Goal: Find specific page/section: Find specific page/section

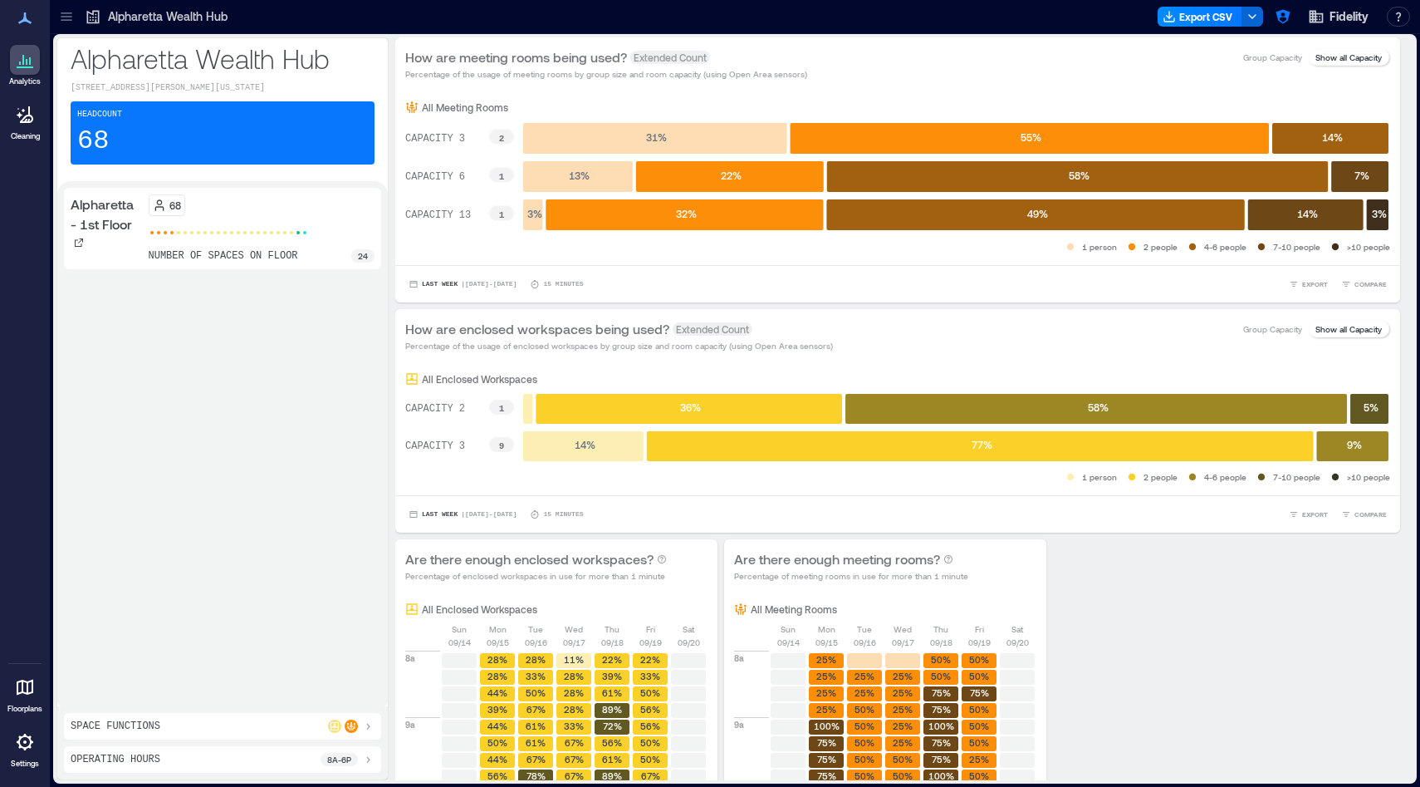
click at [120, 12] on p "Alpharetta Wealth Hub" at bounding box center [168, 16] width 120 height 17
click at [66, 16] on icon at bounding box center [66, 17] width 11 height 2
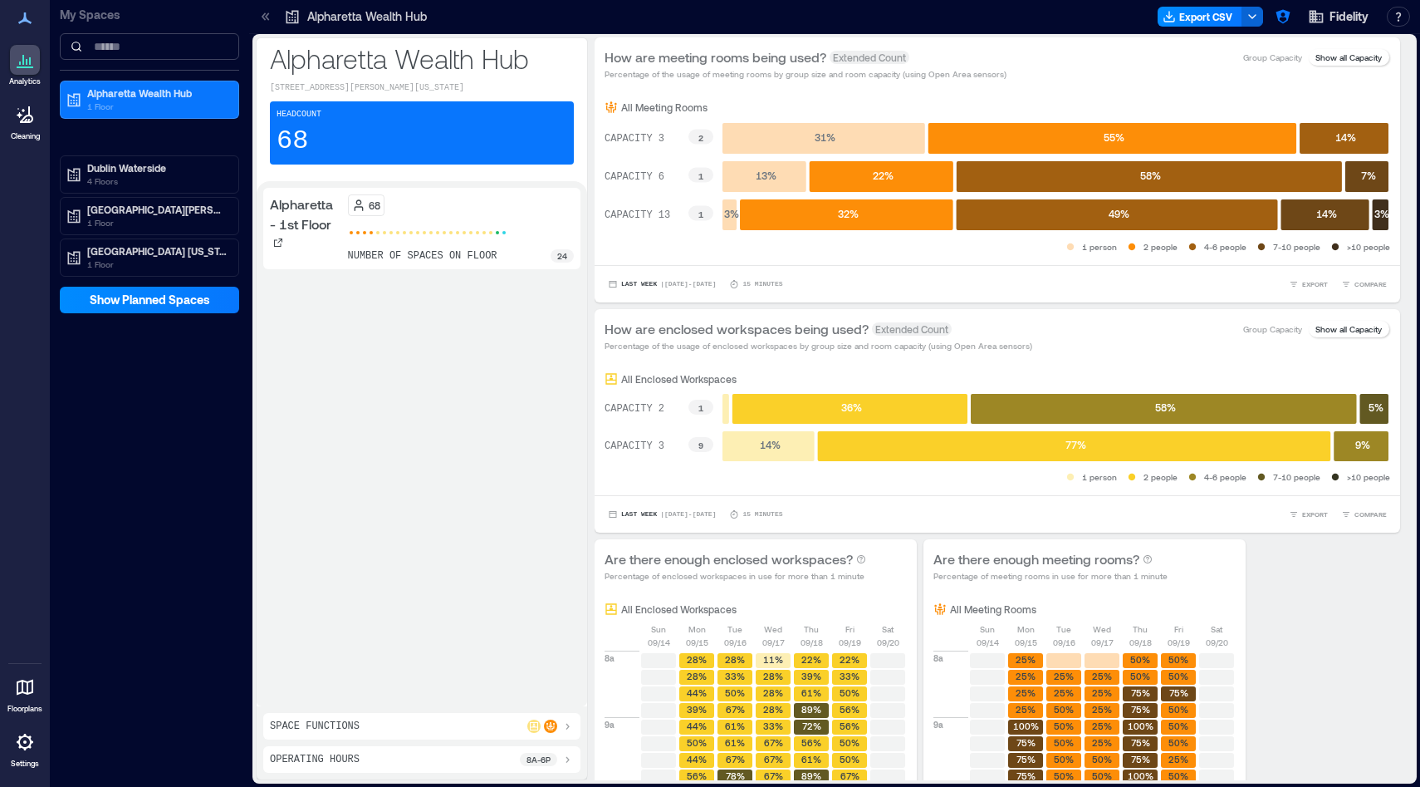
click at [115, 47] on input at bounding box center [149, 46] width 179 height 27
click at [1352, 21] on span "Fidelity" at bounding box center [1349, 16] width 39 height 17
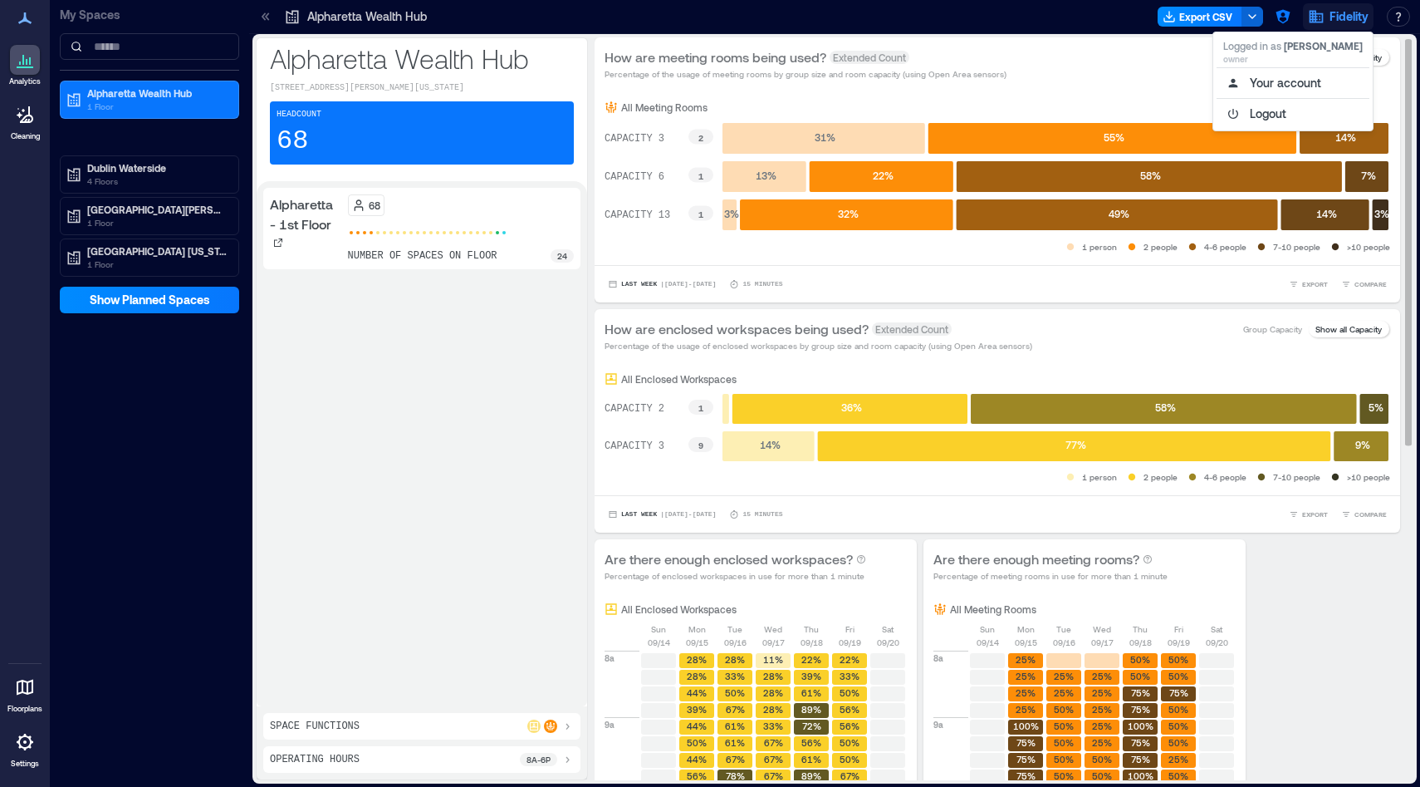
click at [1159, 54] on div "How are meeting rooms being used? Extended Count Percentage of the usage of mee…" at bounding box center [998, 63] width 786 height 33
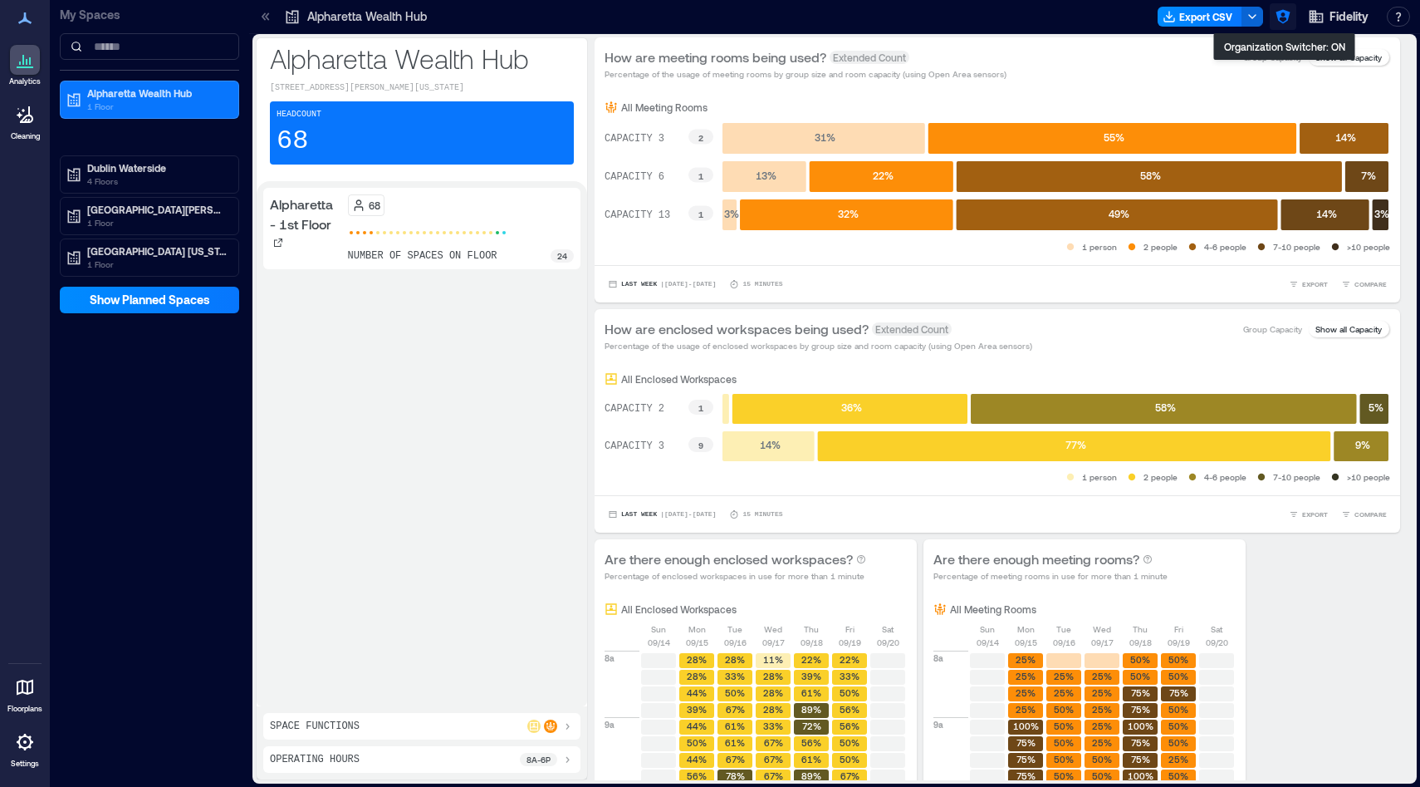
click at [1284, 18] on icon "button" at bounding box center [1283, 16] width 17 height 17
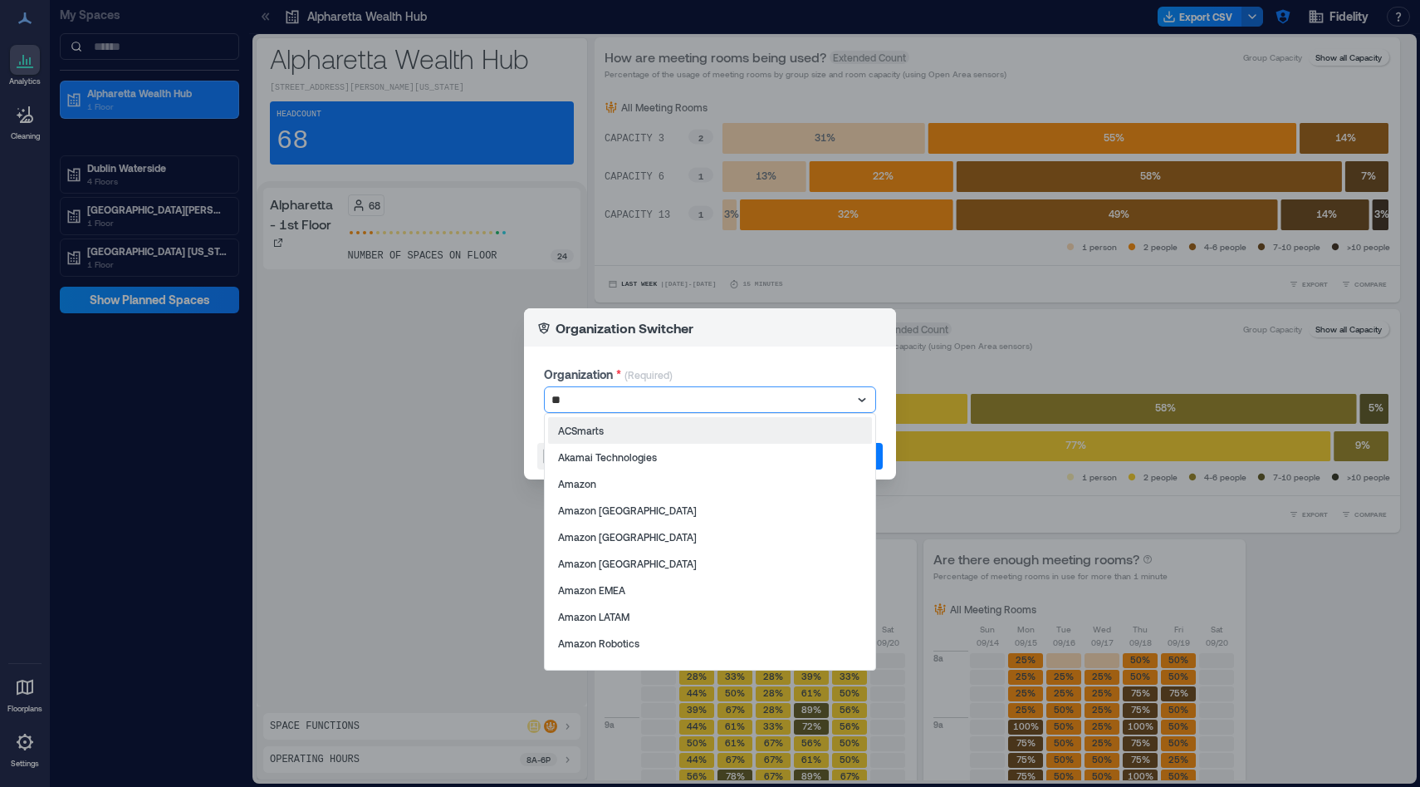
type input "***"
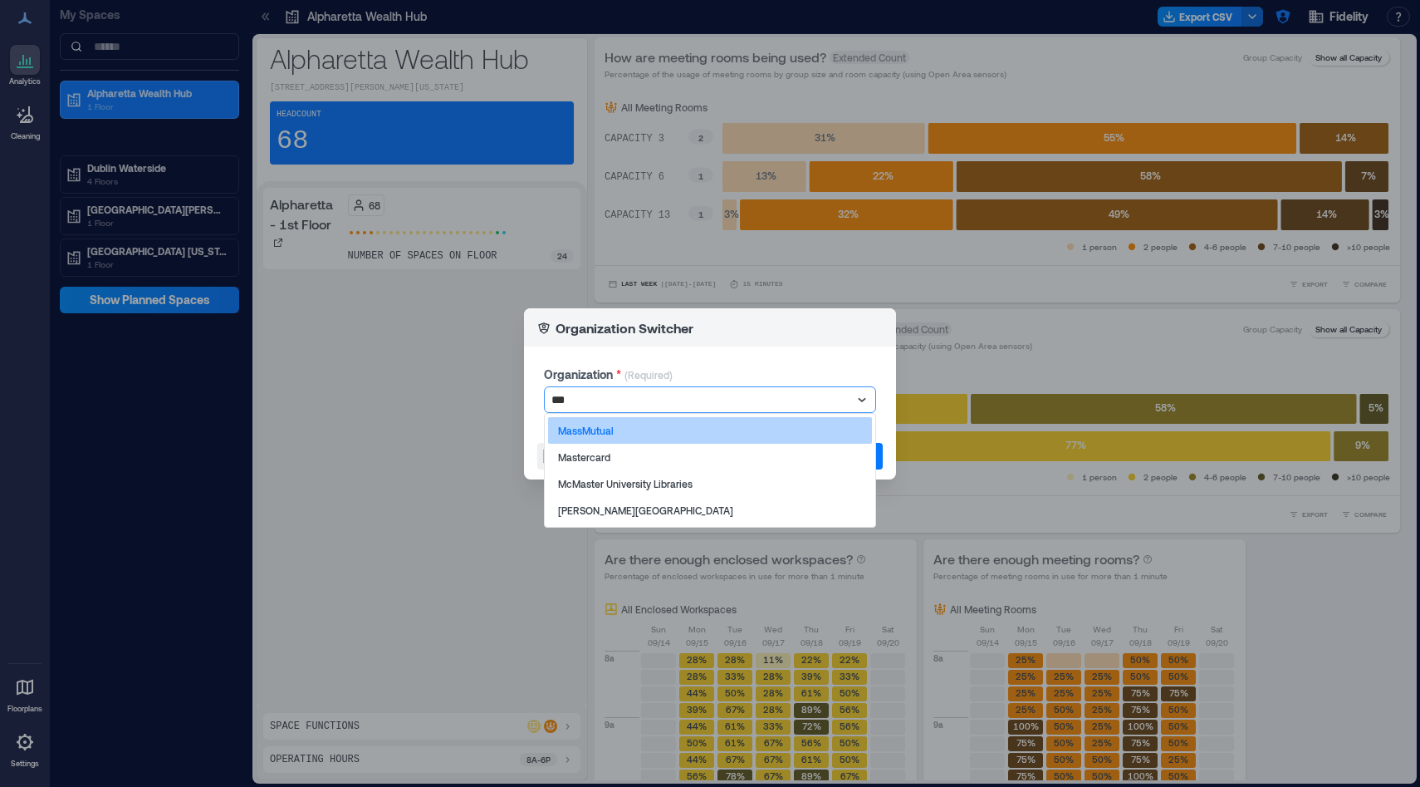
click at [592, 428] on p "MassMutual" at bounding box center [586, 430] width 56 height 13
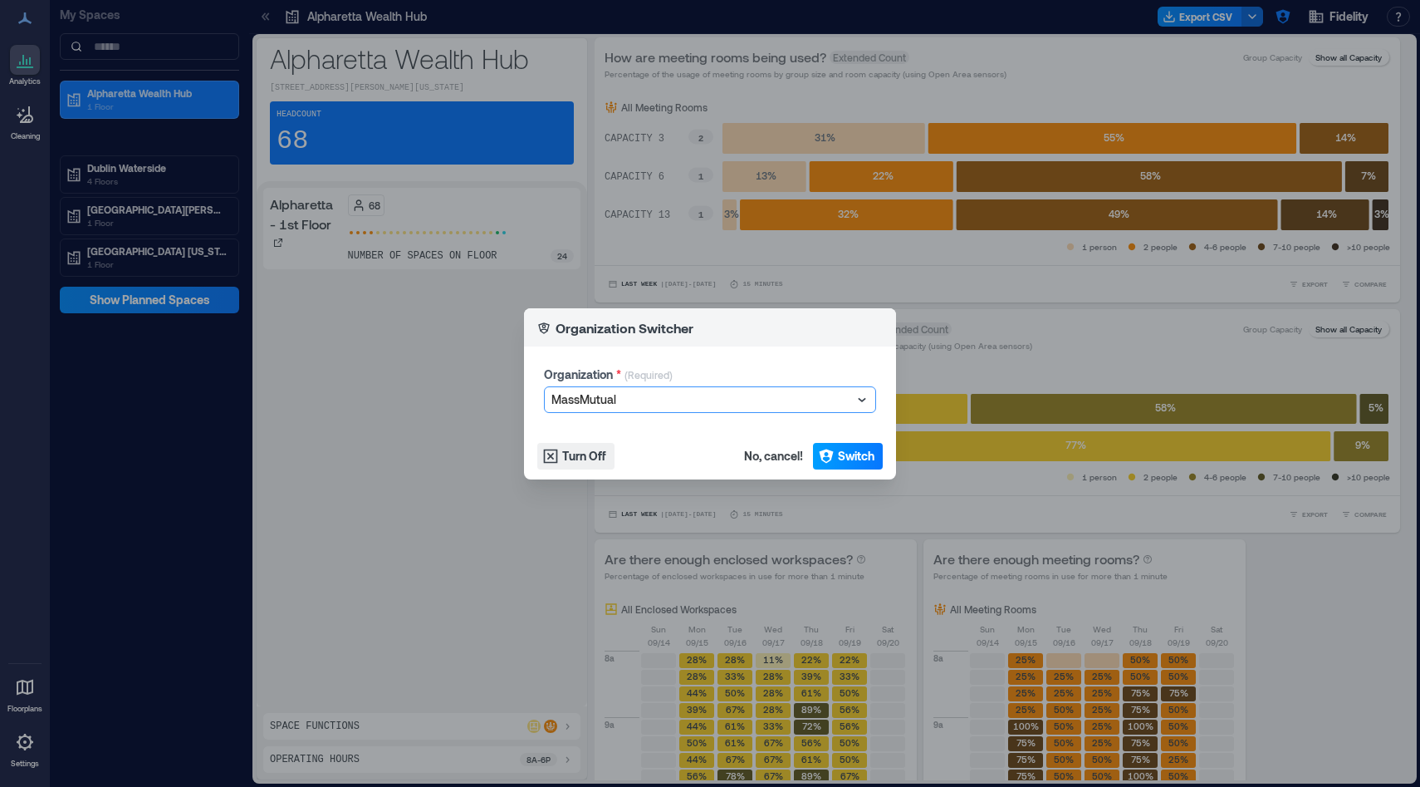
click at [850, 452] on span "Switch" at bounding box center [856, 456] width 37 height 17
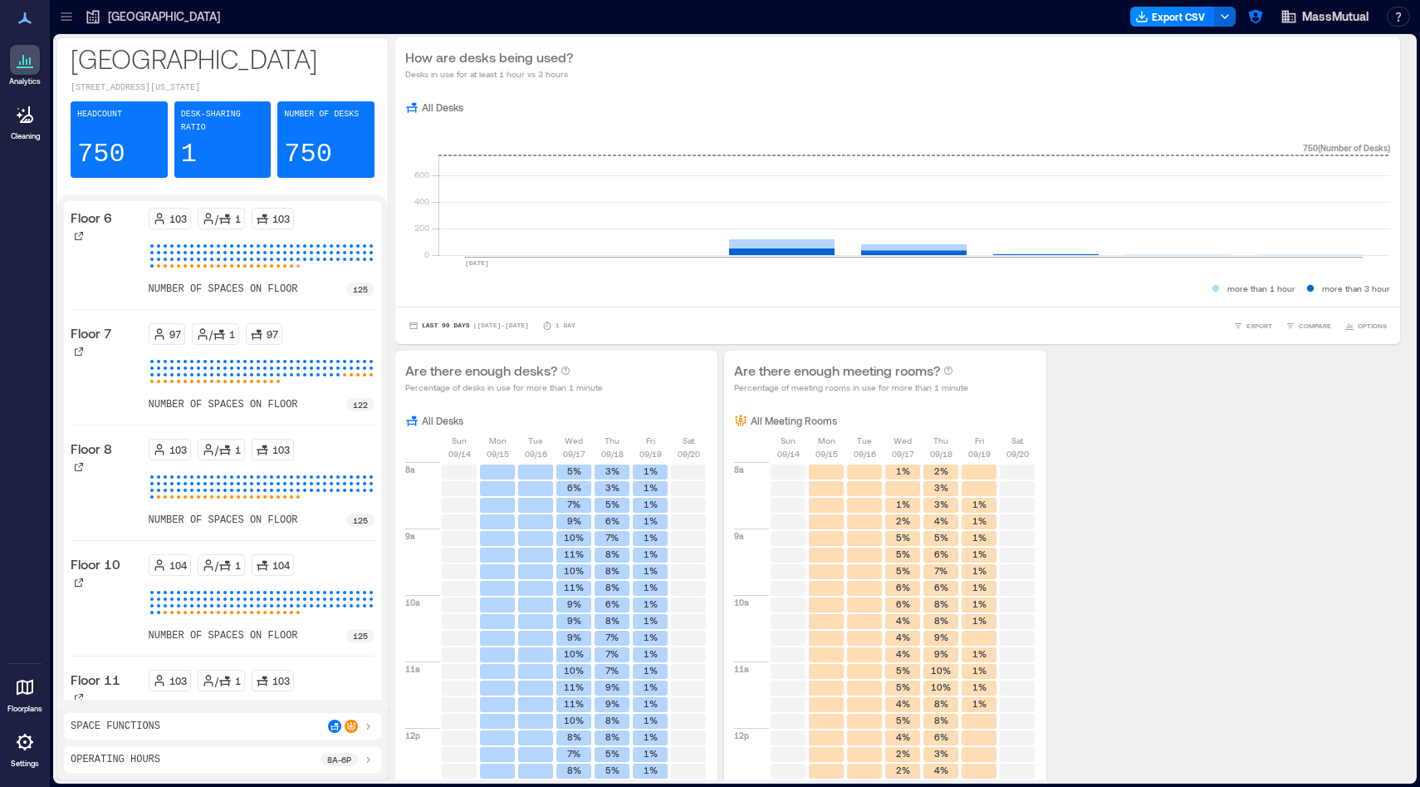
click at [32, 690] on icon at bounding box center [25, 687] width 17 height 16
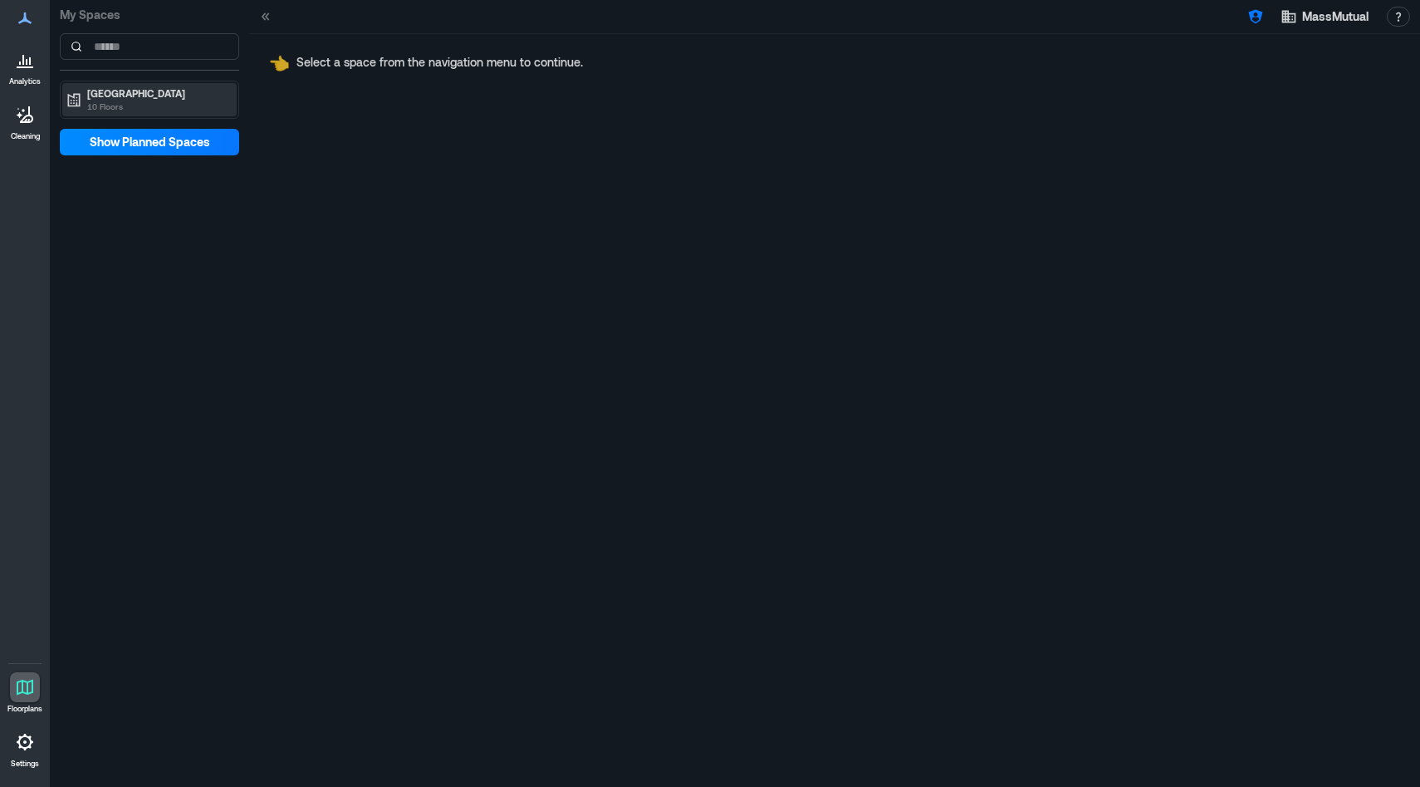
click at [125, 100] on p "10 Floors" at bounding box center [157, 106] width 140 height 13
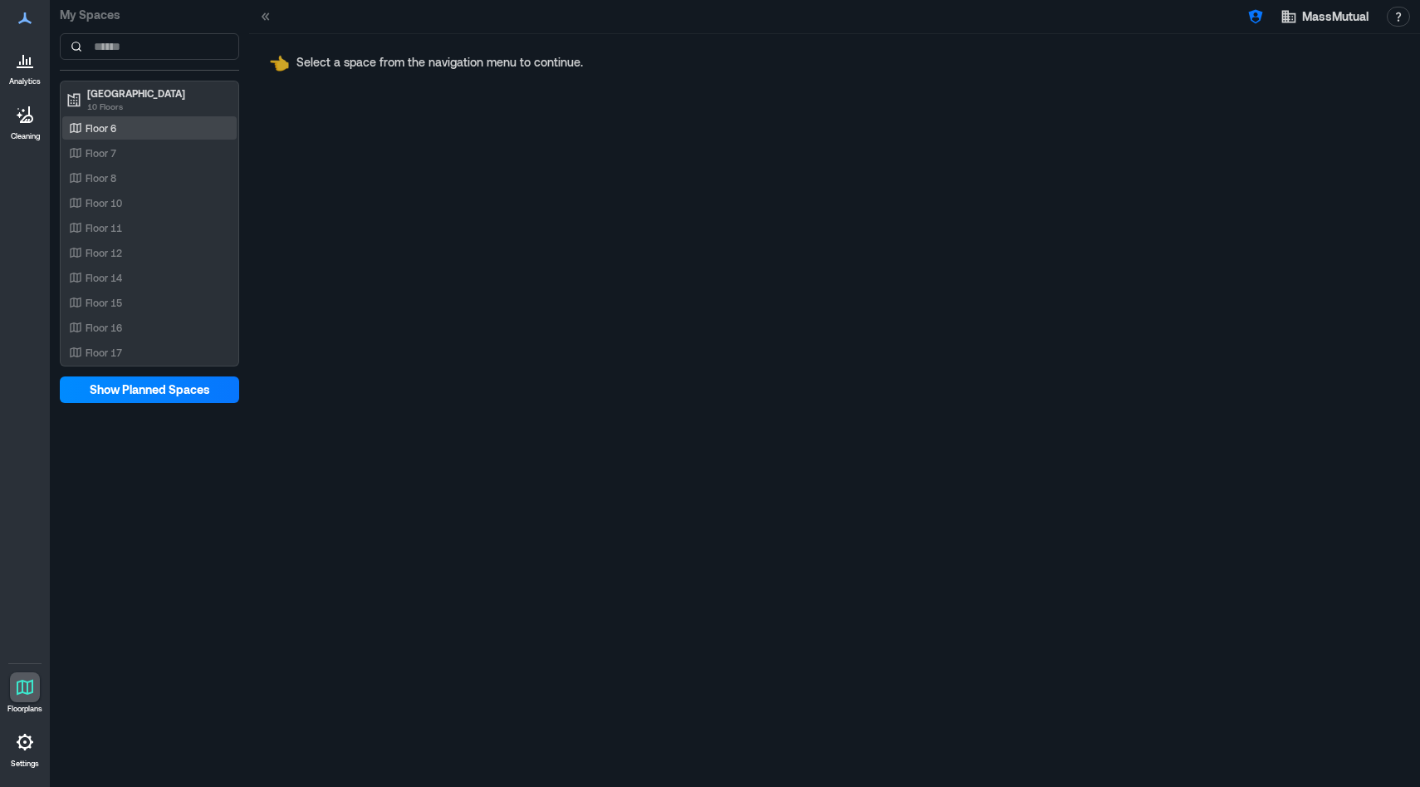
click at [110, 125] on p "Floor 6" at bounding box center [101, 127] width 31 height 13
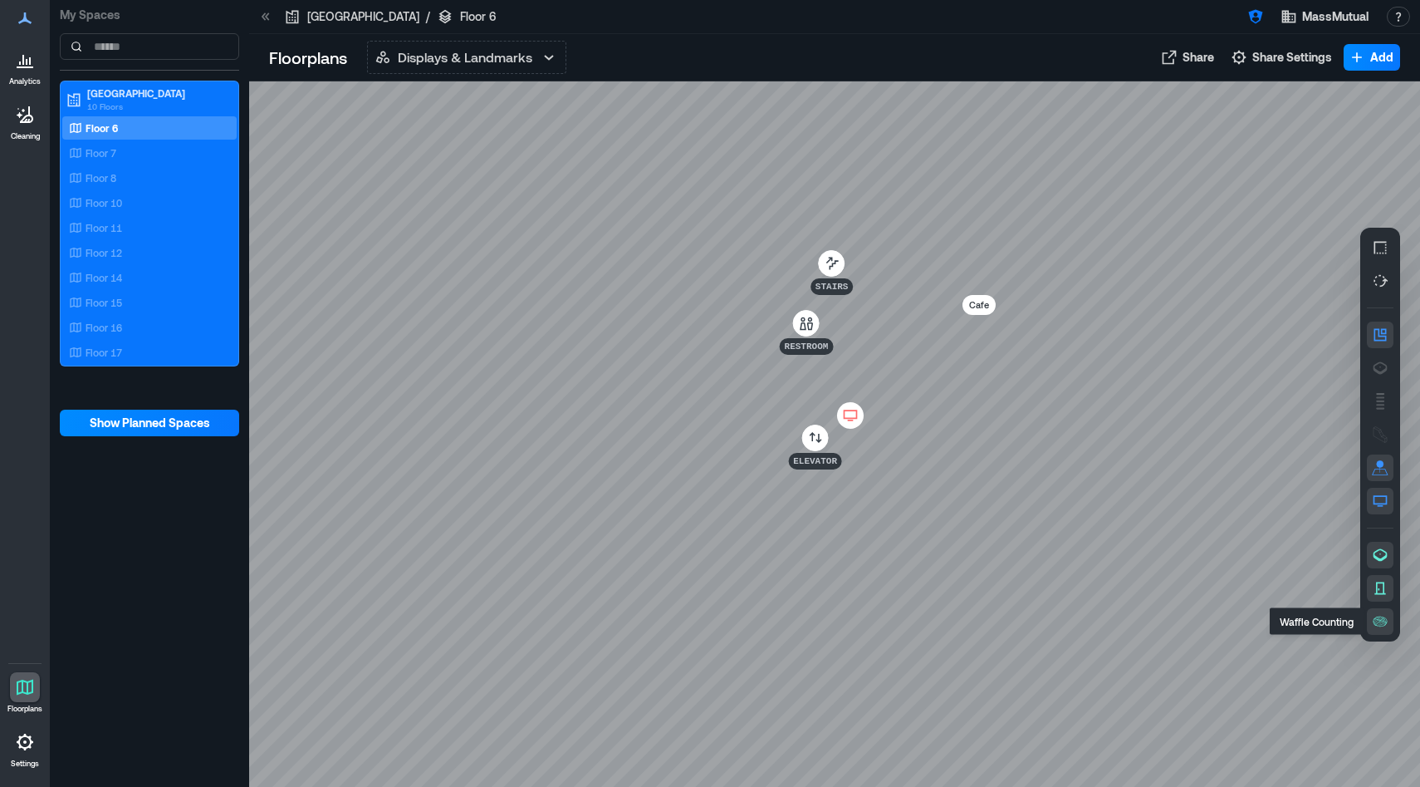
click at [1380, 622] on icon "button" at bounding box center [1380, 621] width 17 height 17
click at [1381, 370] on icon "button" at bounding box center [1381, 367] width 14 height 12
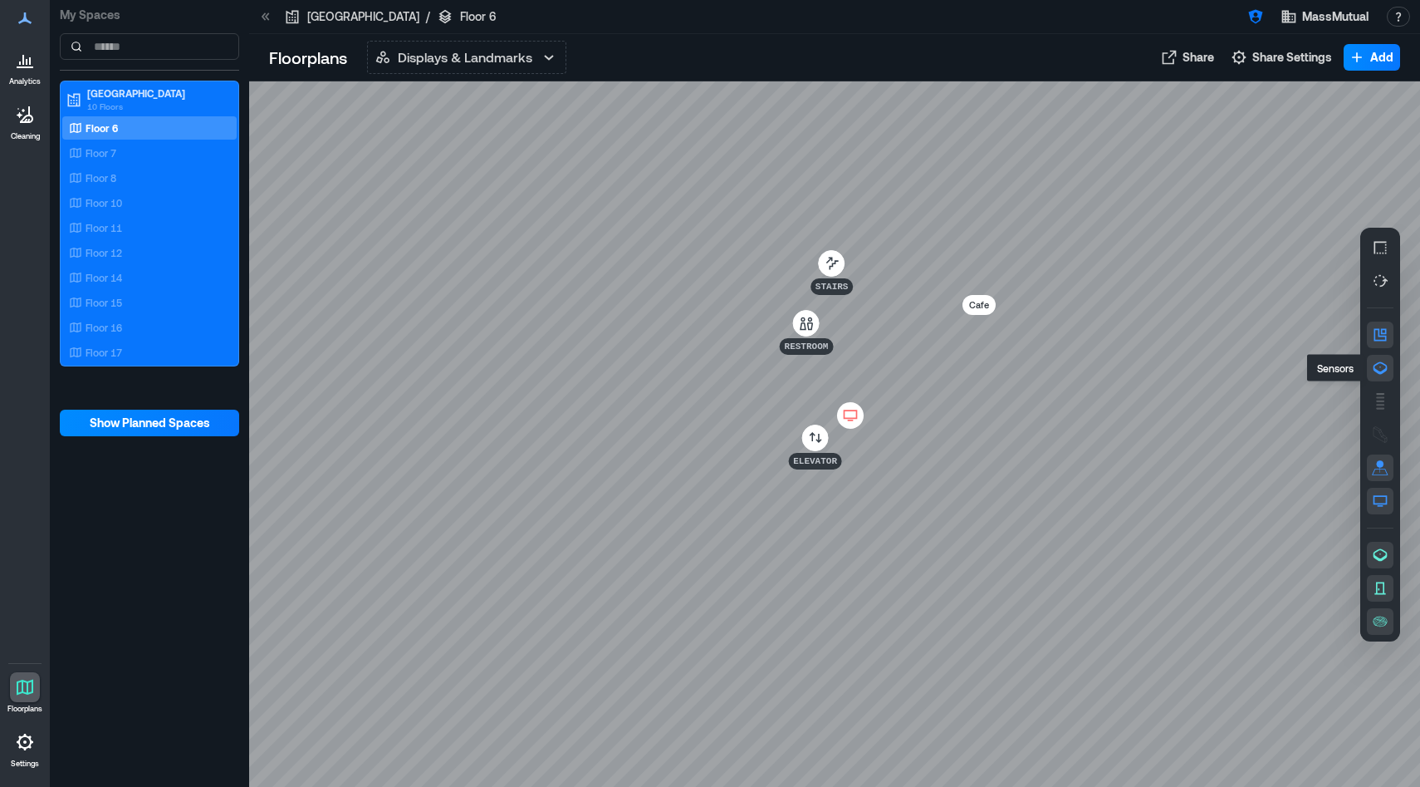
click at [1386, 370] on icon "button" at bounding box center [1381, 367] width 14 height 12
click at [1385, 620] on icon "button" at bounding box center [1380, 621] width 17 height 17
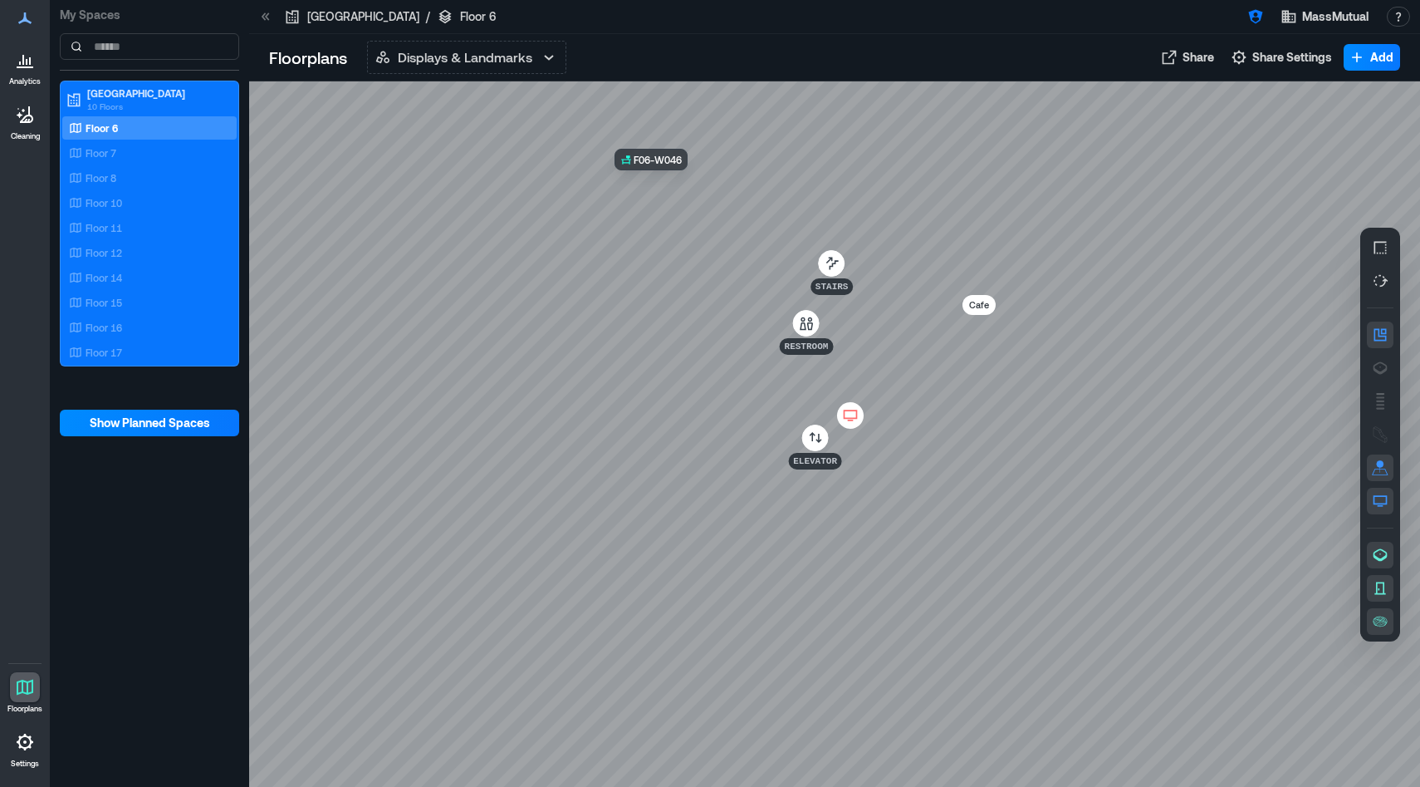
click at [664, 185] on div at bounding box center [834, 433] width 1171 height 705
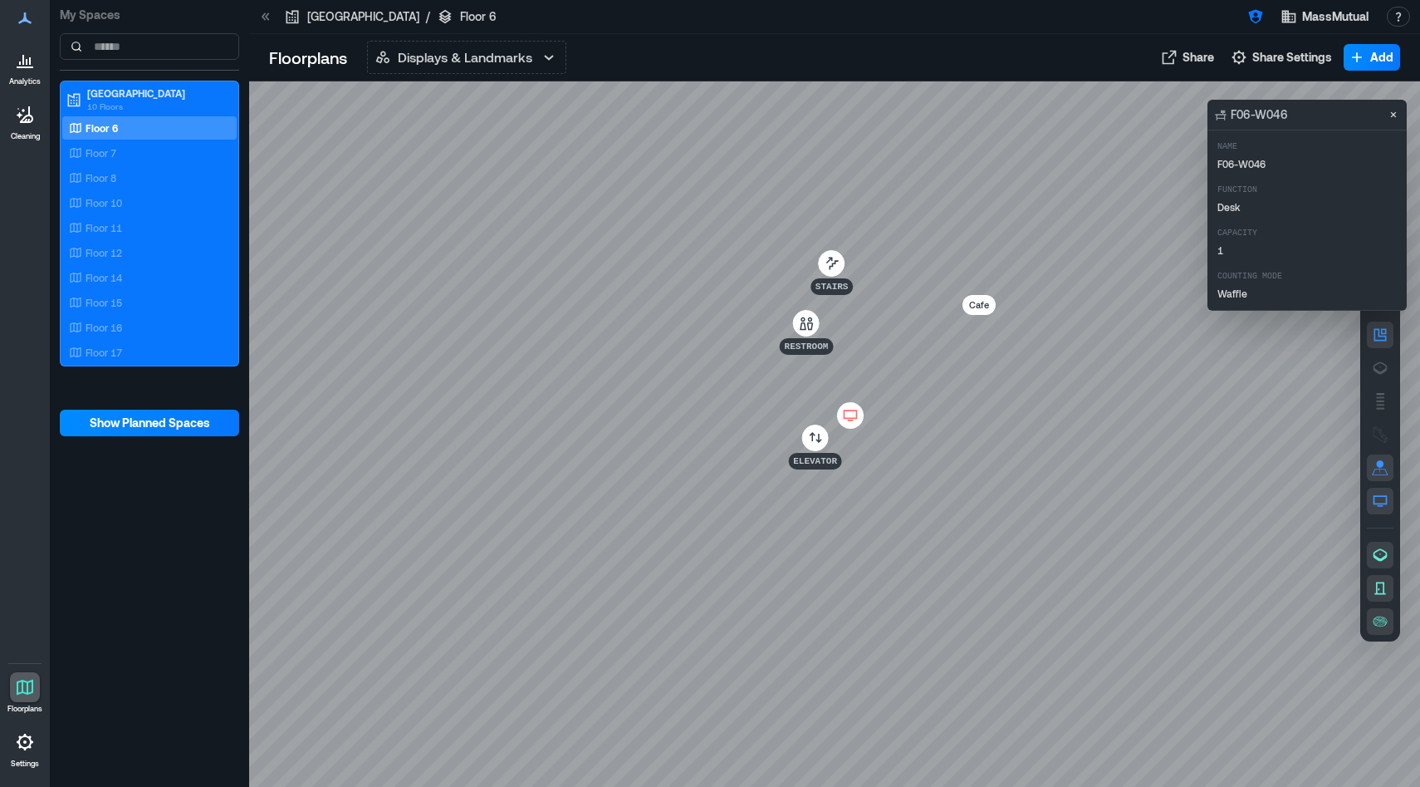
click at [676, 203] on div at bounding box center [834, 433] width 1171 height 705
click at [539, 219] on div at bounding box center [834, 433] width 1171 height 705
click at [686, 179] on div at bounding box center [834, 433] width 1171 height 705
click at [505, 337] on div at bounding box center [834, 433] width 1171 height 705
click at [144, 430] on span "Show Planned Spaces" at bounding box center [150, 422] width 120 height 17
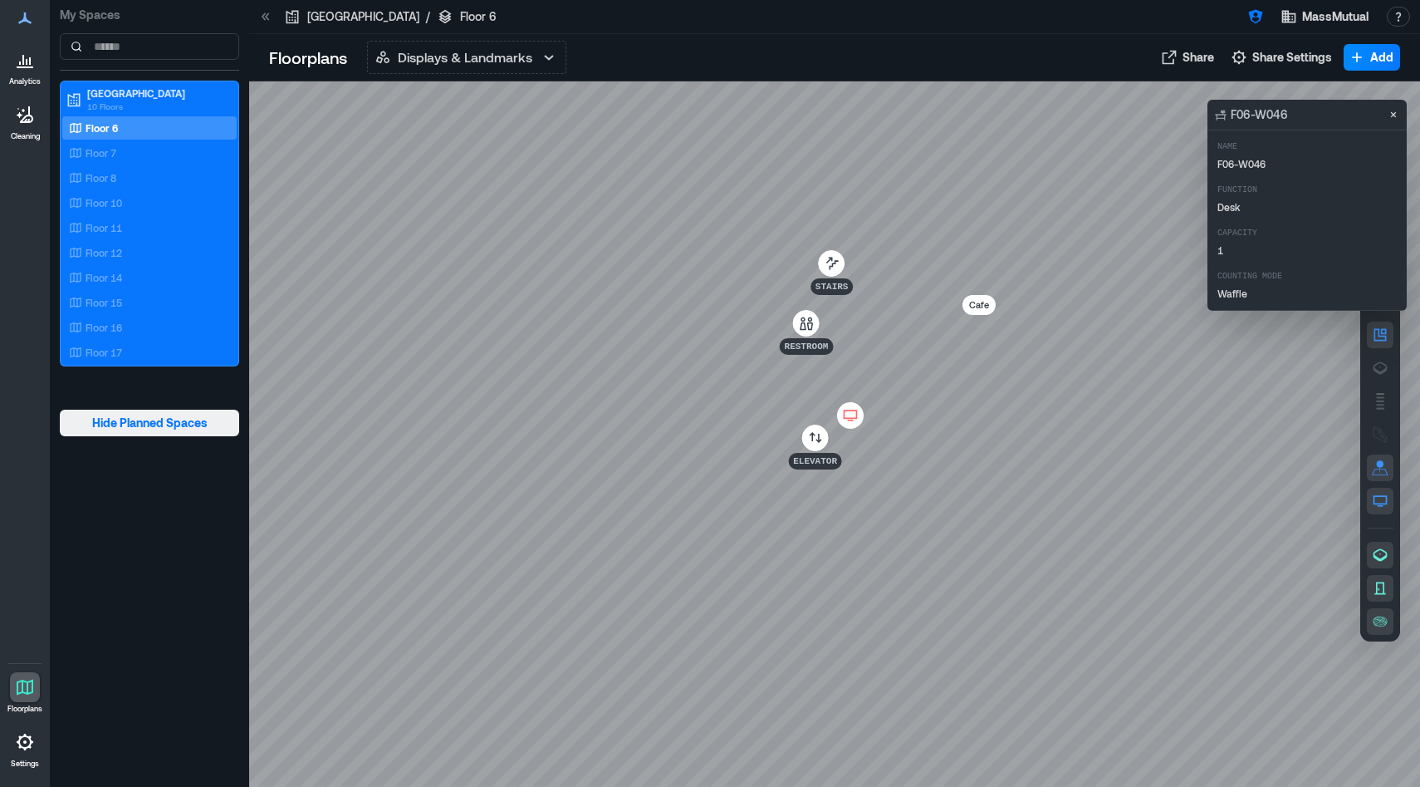
click at [144, 430] on span "Hide Planned Spaces" at bounding box center [149, 422] width 115 height 17
click at [99, 159] on p "Floor 7" at bounding box center [101, 152] width 31 height 13
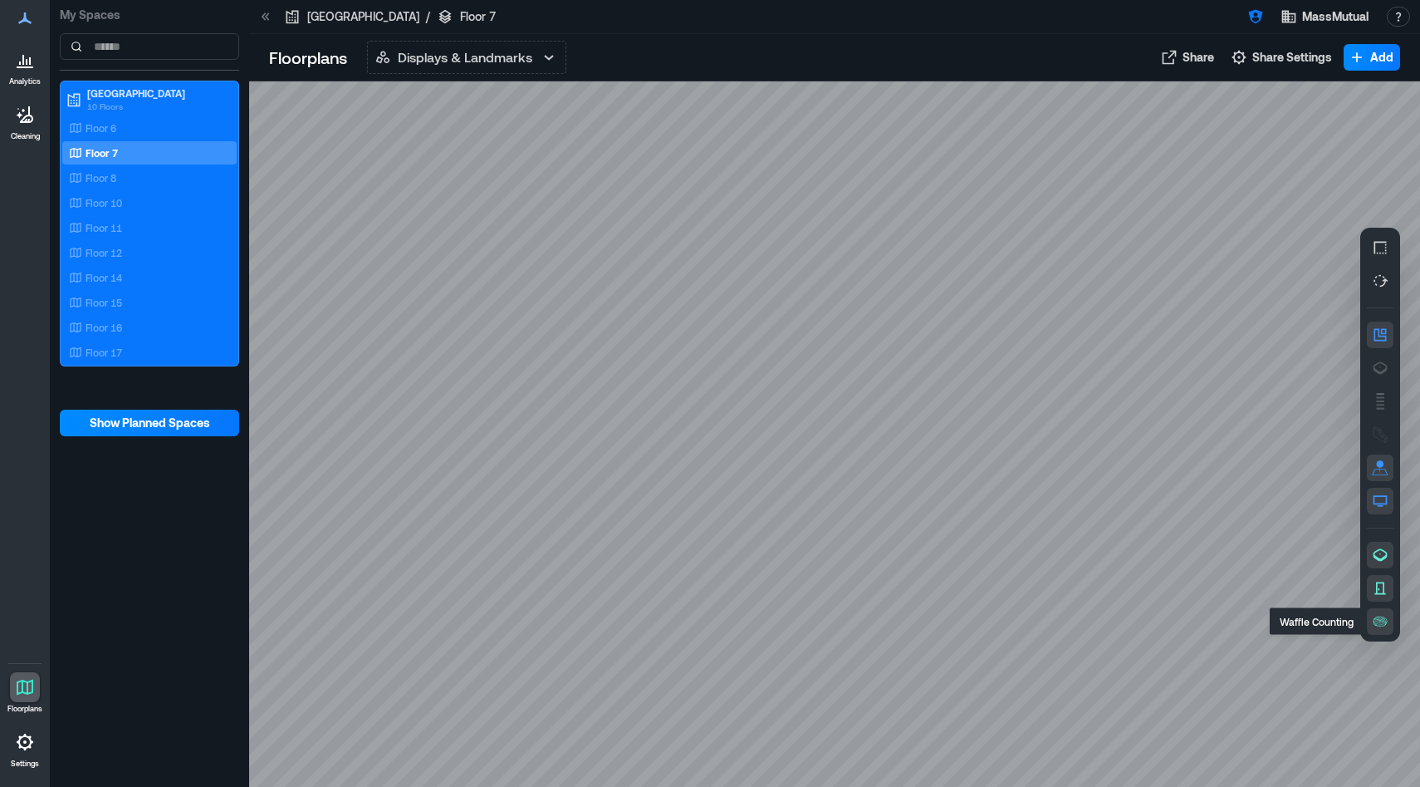
click at [1377, 620] on icon "button" at bounding box center [1380, 621] width 17 height 17
click at [105, 349] on p "Floor 17" at bounding box center [104, 352] width 37 height 13
click at [1384, 620] on icon "button" at bounding box center [1385, 620] width 2 height 1
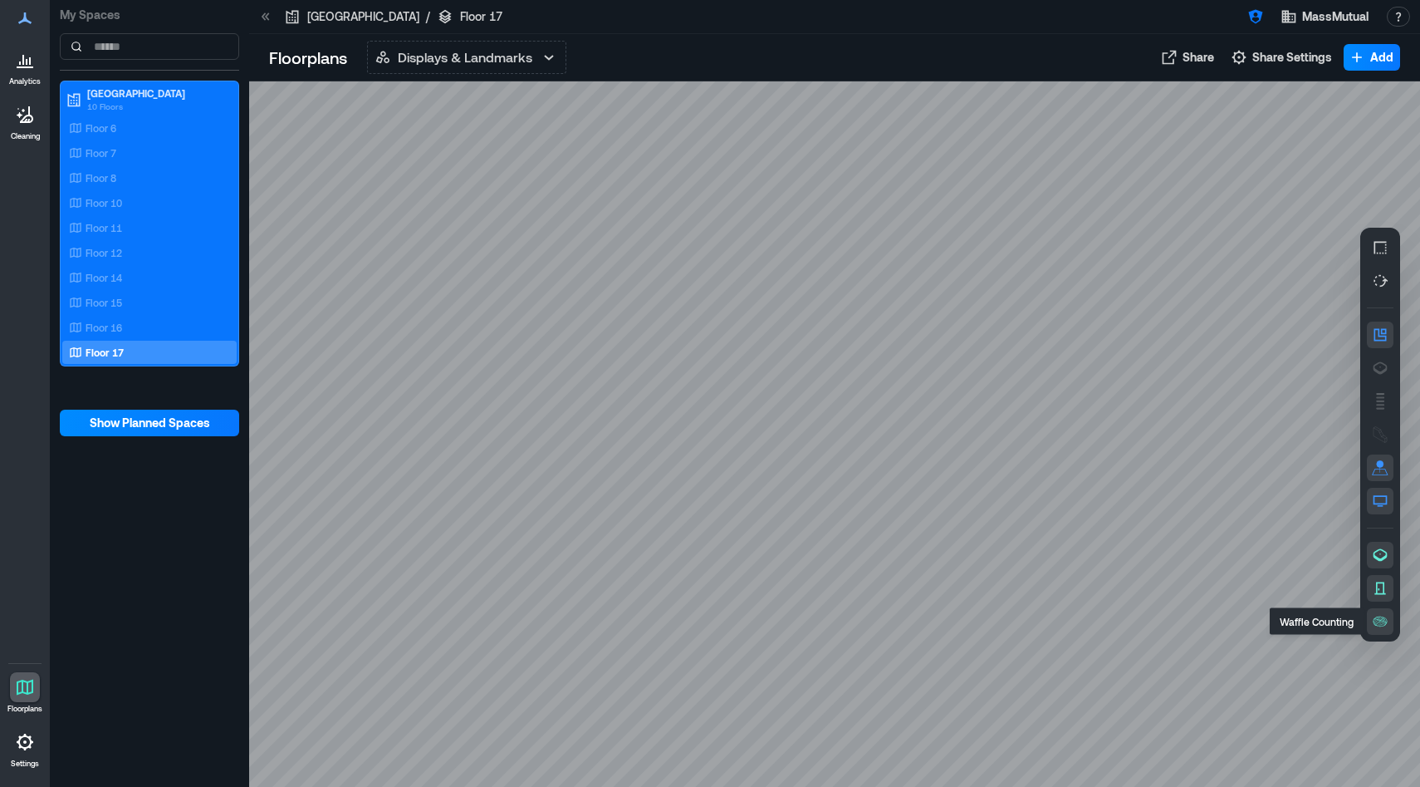
click at [1384, 620] on icon "button" at bounding box center [1385, 620] width 2 height 1
click at [157, 324] on div "Floor 16" at bounding box center [146, 327] width 161 height 17
